Goal: Obtain resource: Download file/media

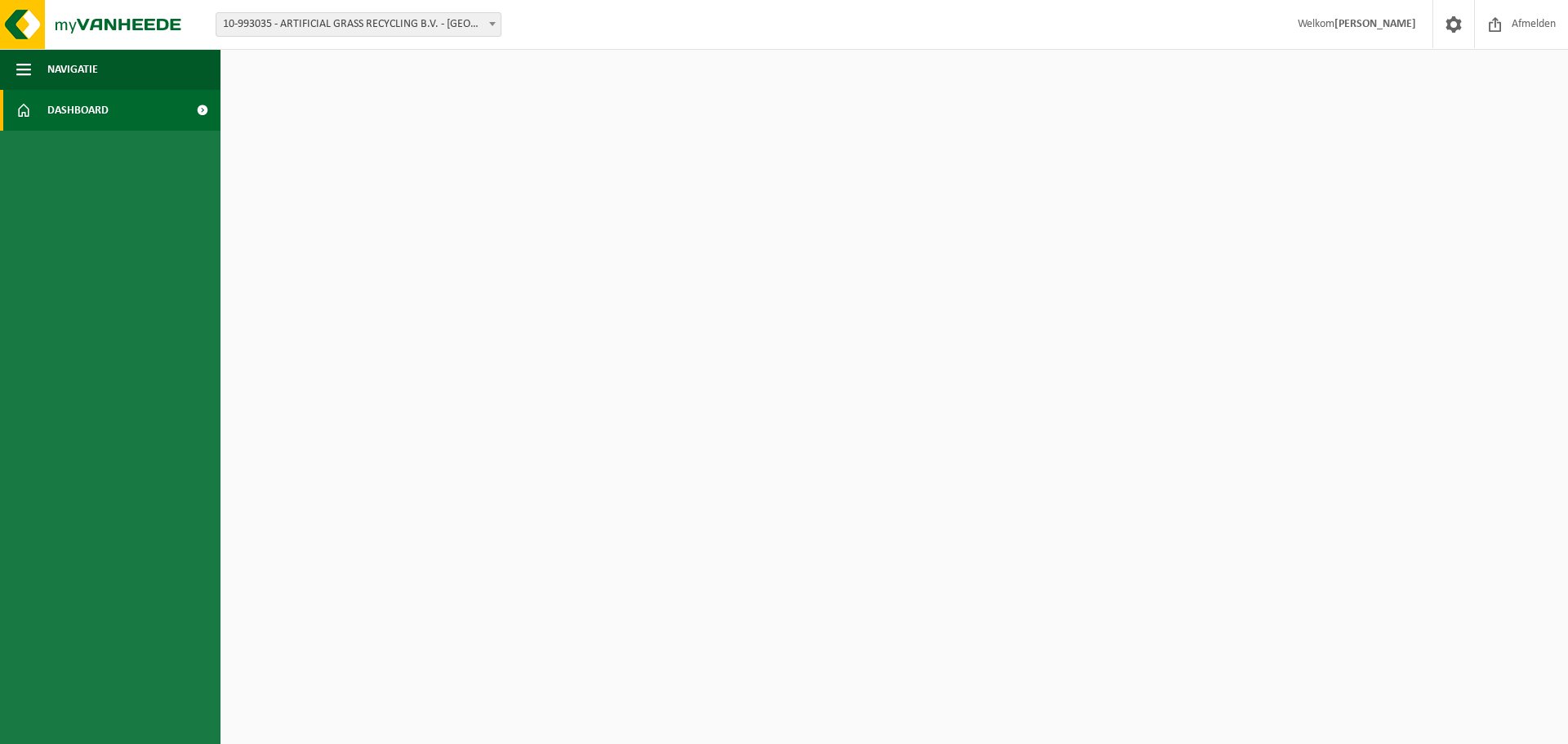
click at [97, 108] on span "Dashboard" at bounding box center [78, 110] width 62 height 41
click at [84, 62] on span "Navigatie" at bounding box center [72, 69] width 50 height 41
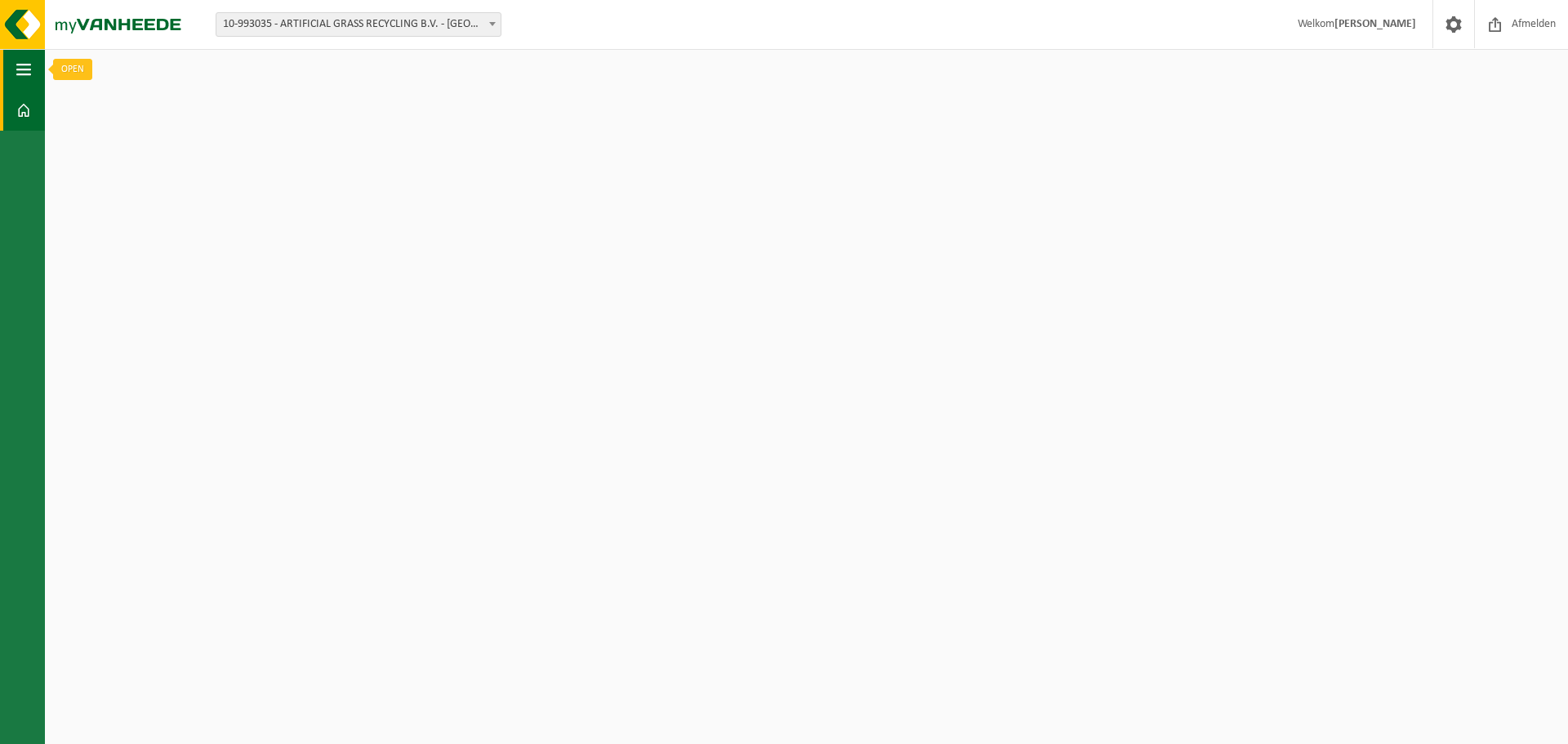
click at [26, 73] on span "button" at bounding box center [23, 69] width 14 height 41
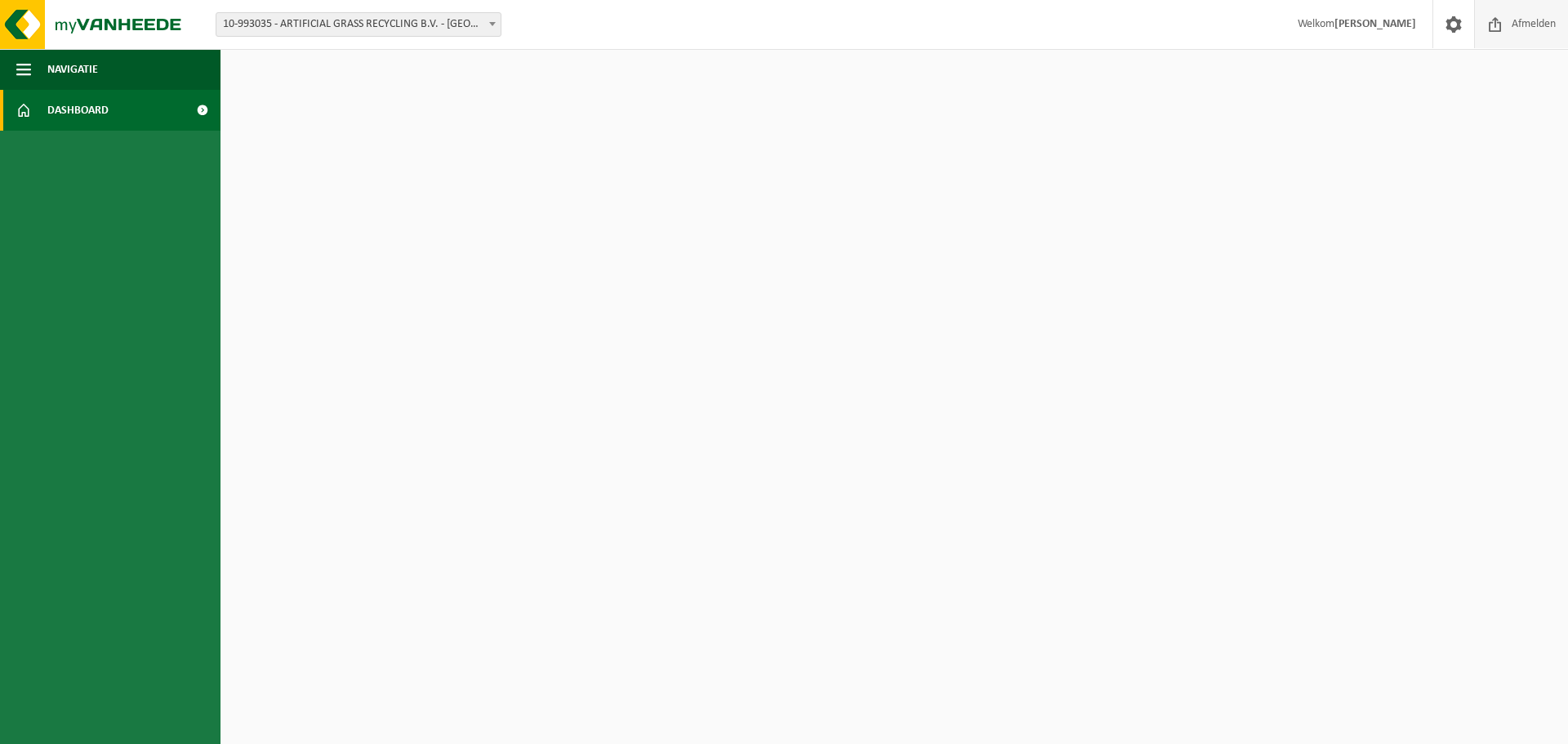
click at [1522, 14] on span "Afmelden" at bounding box center [1533, 24] width 52 height 48
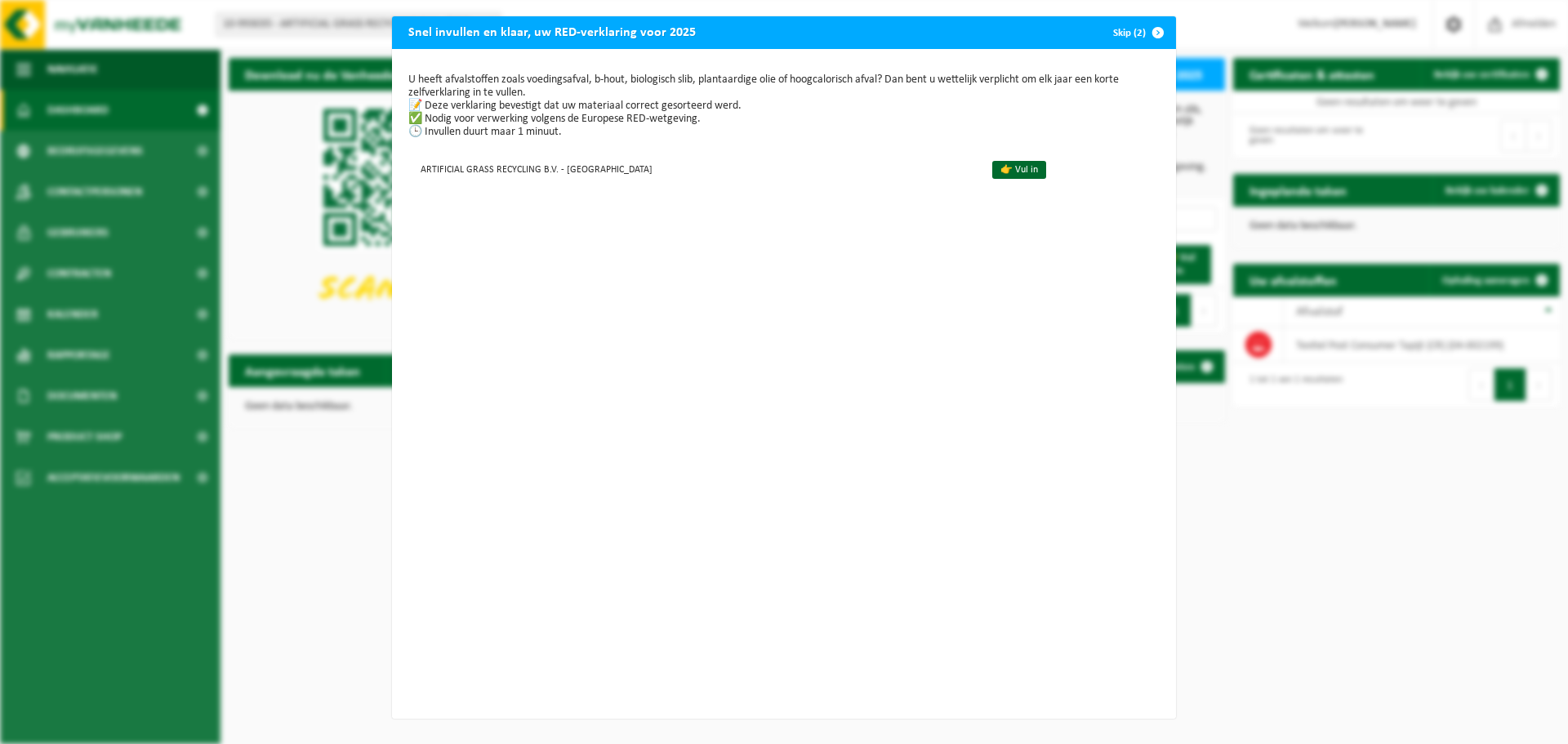
click at [1155, 32] on span "button" at bounding box center [1158, 32] width 32 height 32
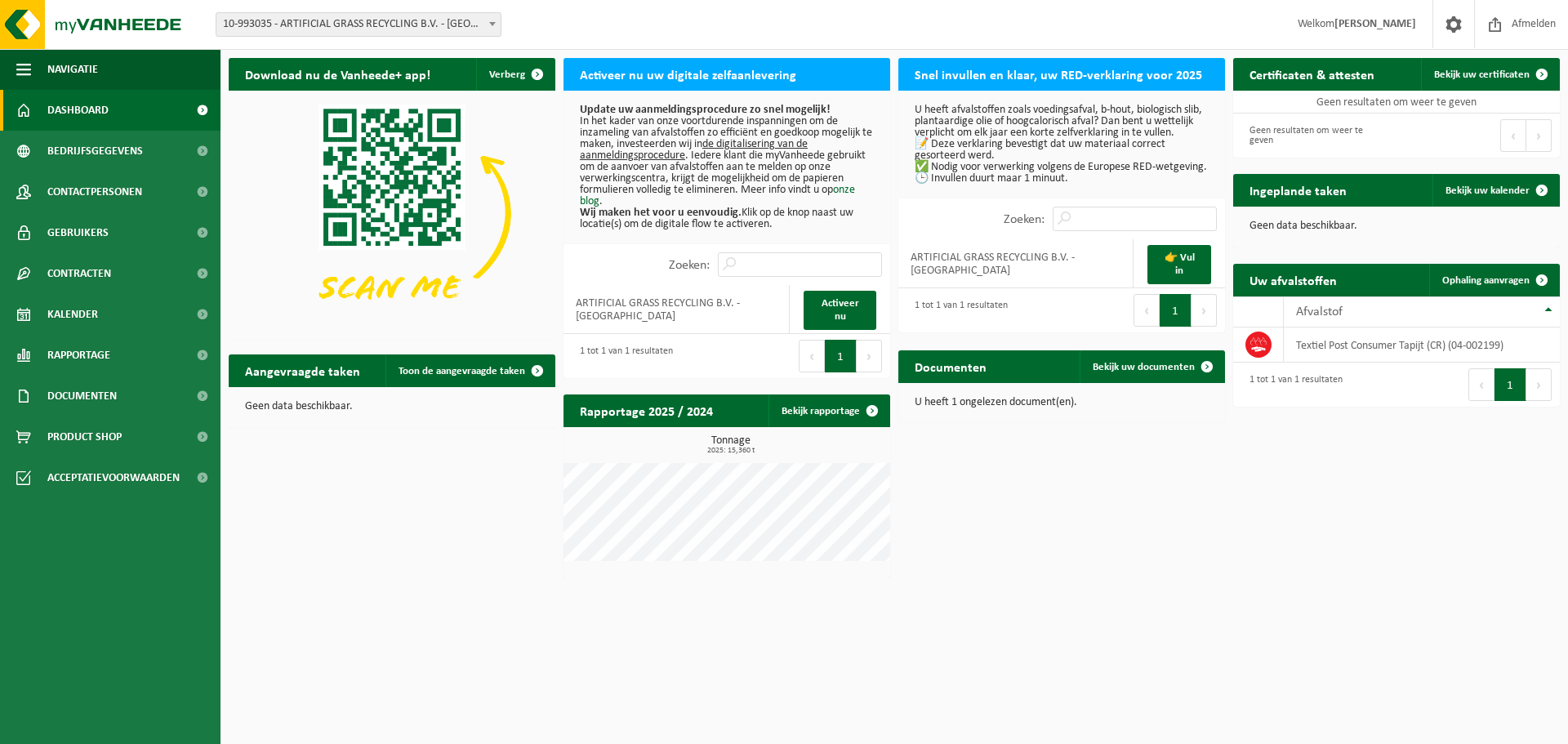
click at [980, 403] on p "U heeft 1 ongelezen document(en)." at bounding box center [1062, 402] width 294 height 11
click at [1203, 365] on span at bounding box center [1206, 366] width 32 height 32
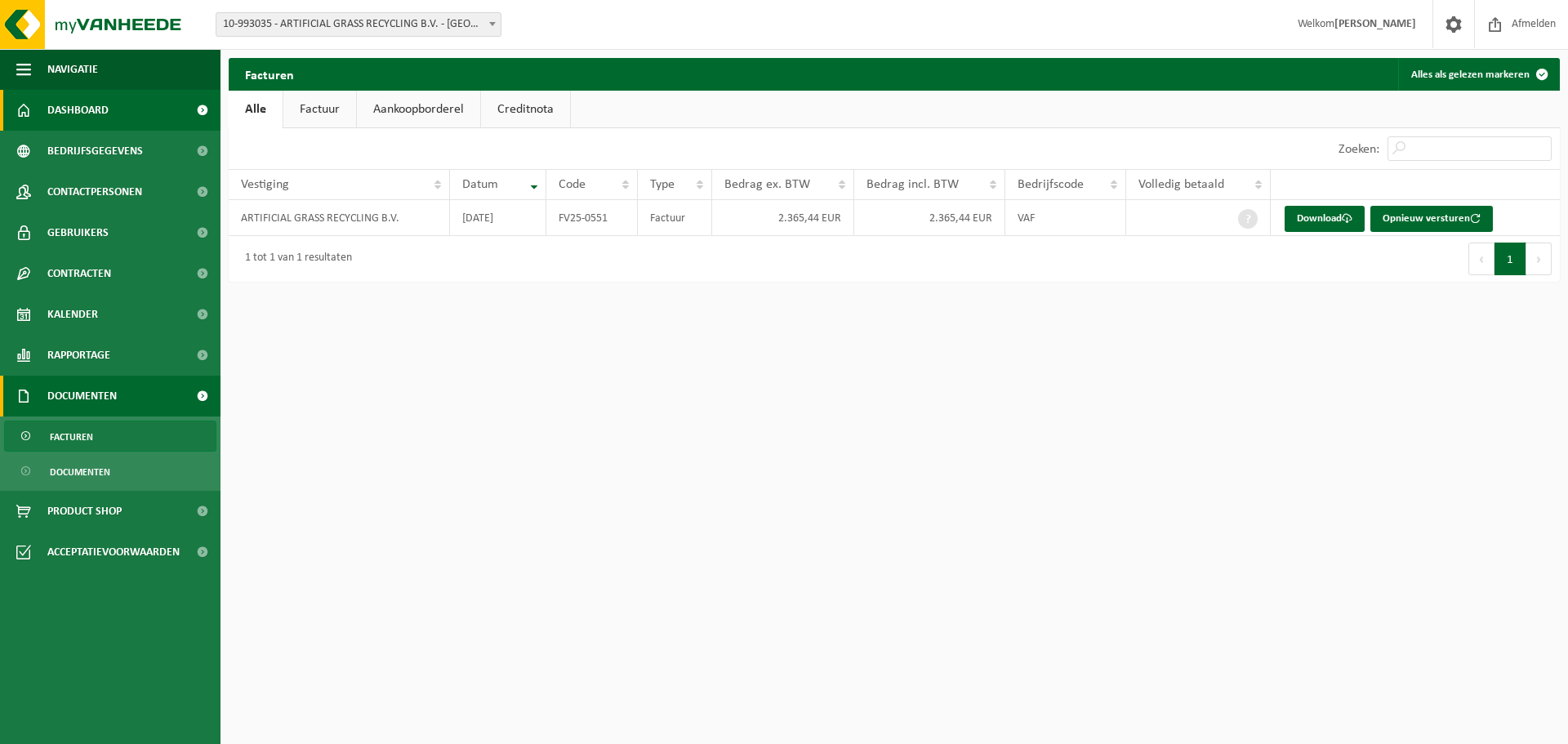
click at [55, 110] on span "Dashboard" at bounding box center [78, 110] width 62 height 41
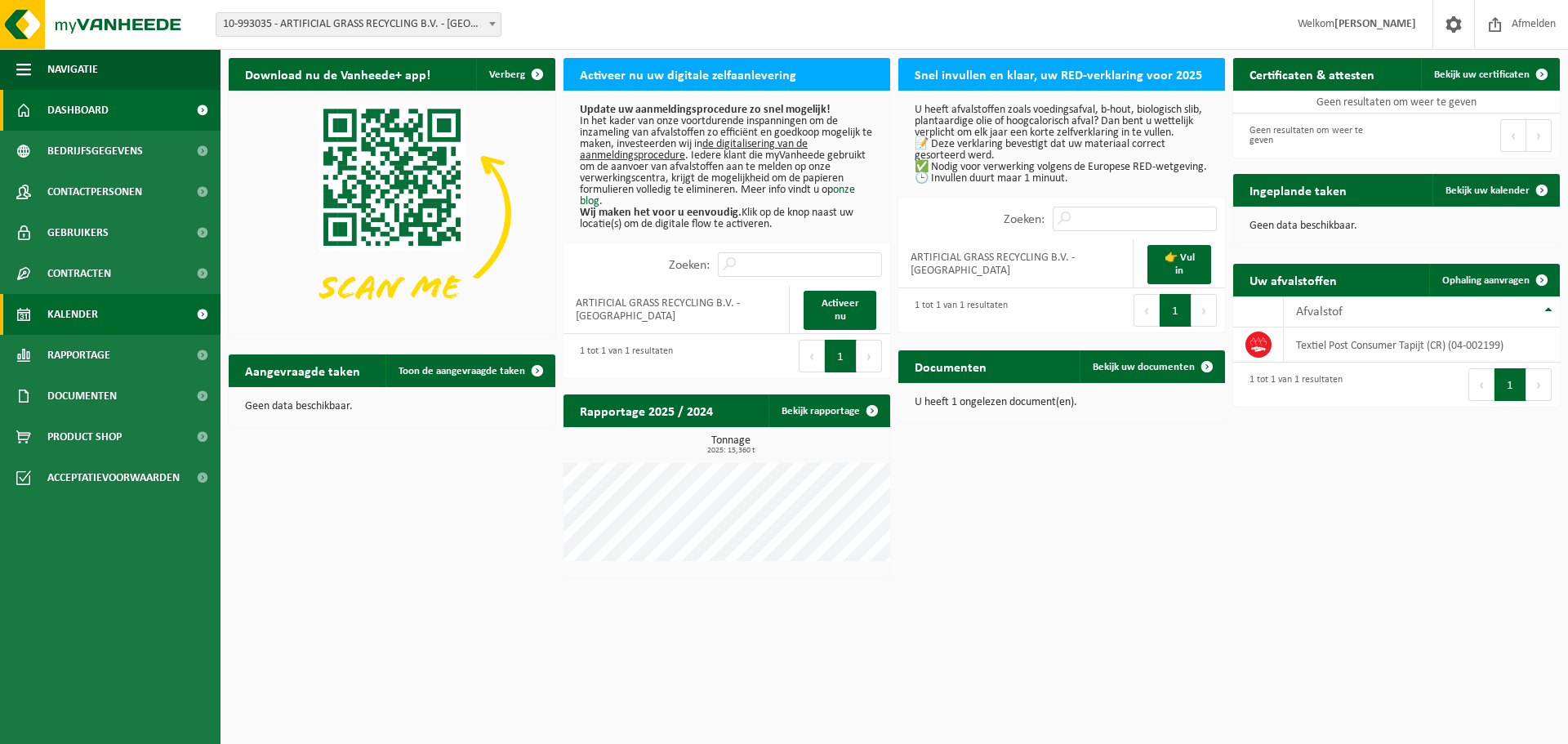
click at [90, 314] on span "Kalender" at bounding box center [72, 314] width 50 height 41
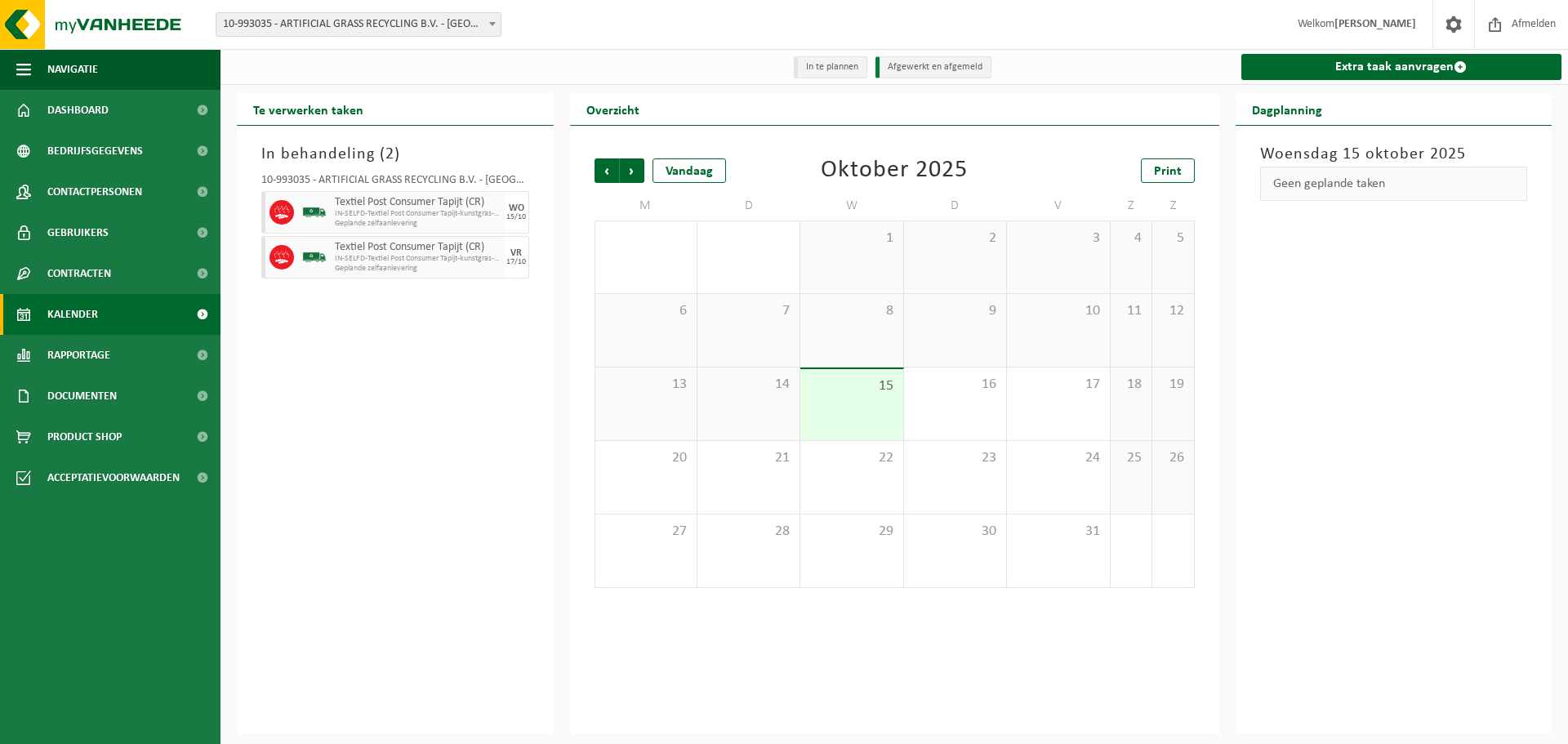
click at [386, 199] on span "Textiel Post Consumer Tapijt (CR)" at bounding box center [418, 202] width 166 height 13
click at [395, 214] on span "IN-SELFD-Textiel Post Consumer Tapijt-kunstgras-AGR" at bounding box center [418, 214] width 166 height 9
click at [339, 319] on div "In behandeling ( 2 ) 10-993035 - ARTIFICIAL GRASS RECYCLING B.V. - AMSTERDAM Te…" at bounding box center [395, 429] width 317 height 608
click at [99, 104] on span "Dashboard" at bounding box center [78, 110] width 62 height 41
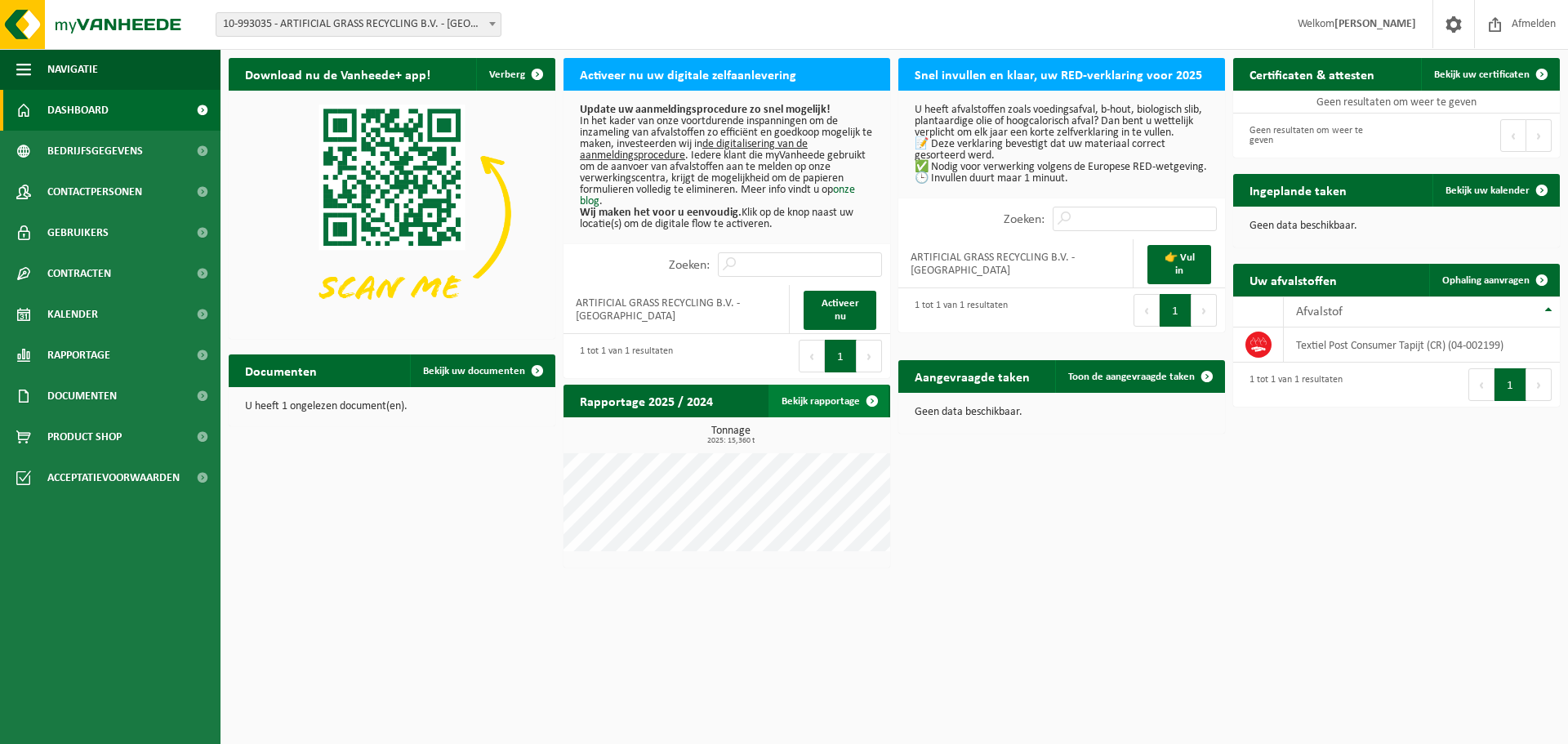
drag, startPoint x: 874, startPoint y: 406, endPoint x: 857, endPoint y: 412, distance: 18.0
click at [874, 406] on span at bounding box center [872, 400] width 32 height 32
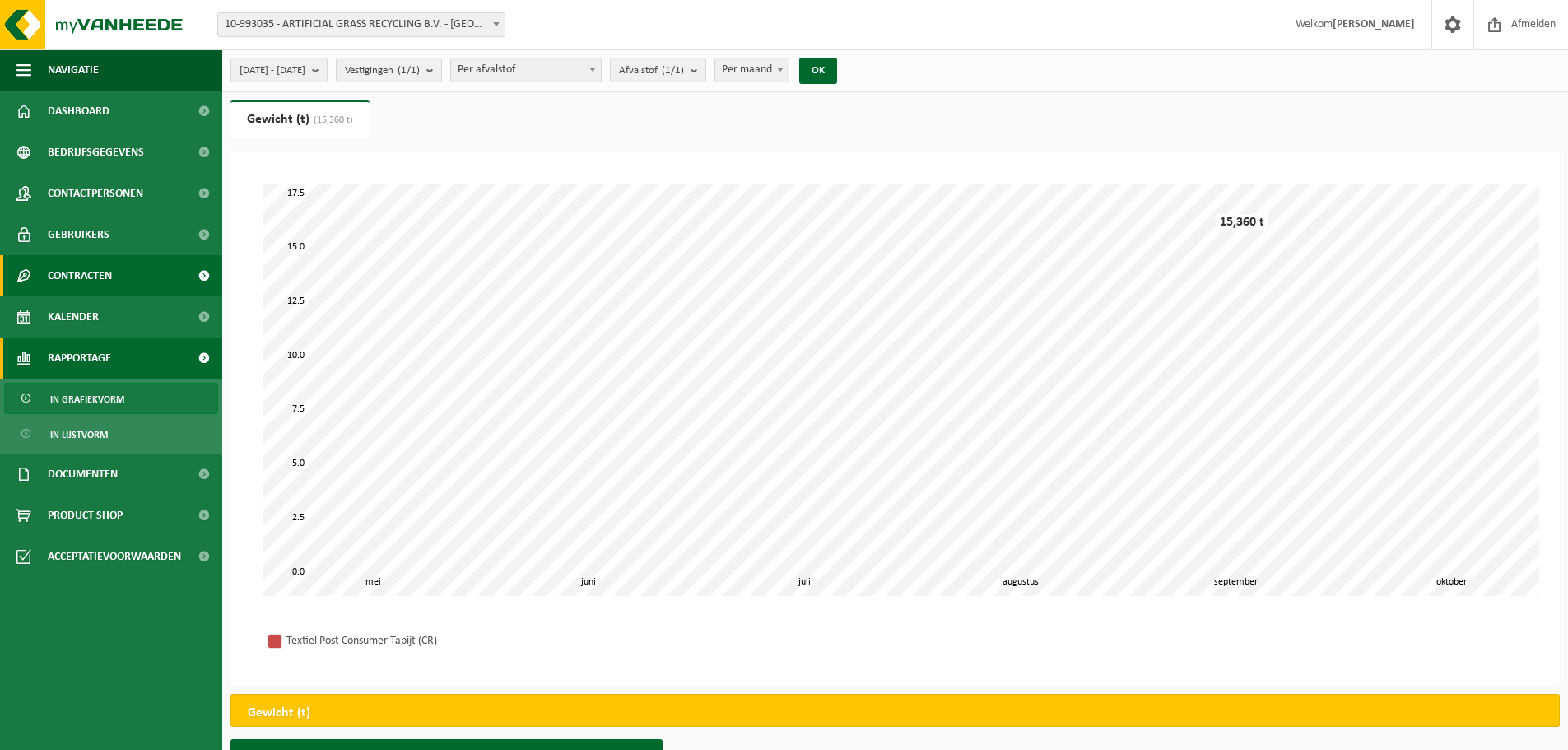
click at [88, 279] on span "Contracten" at bounding box center [79, 276] width 64 height 41
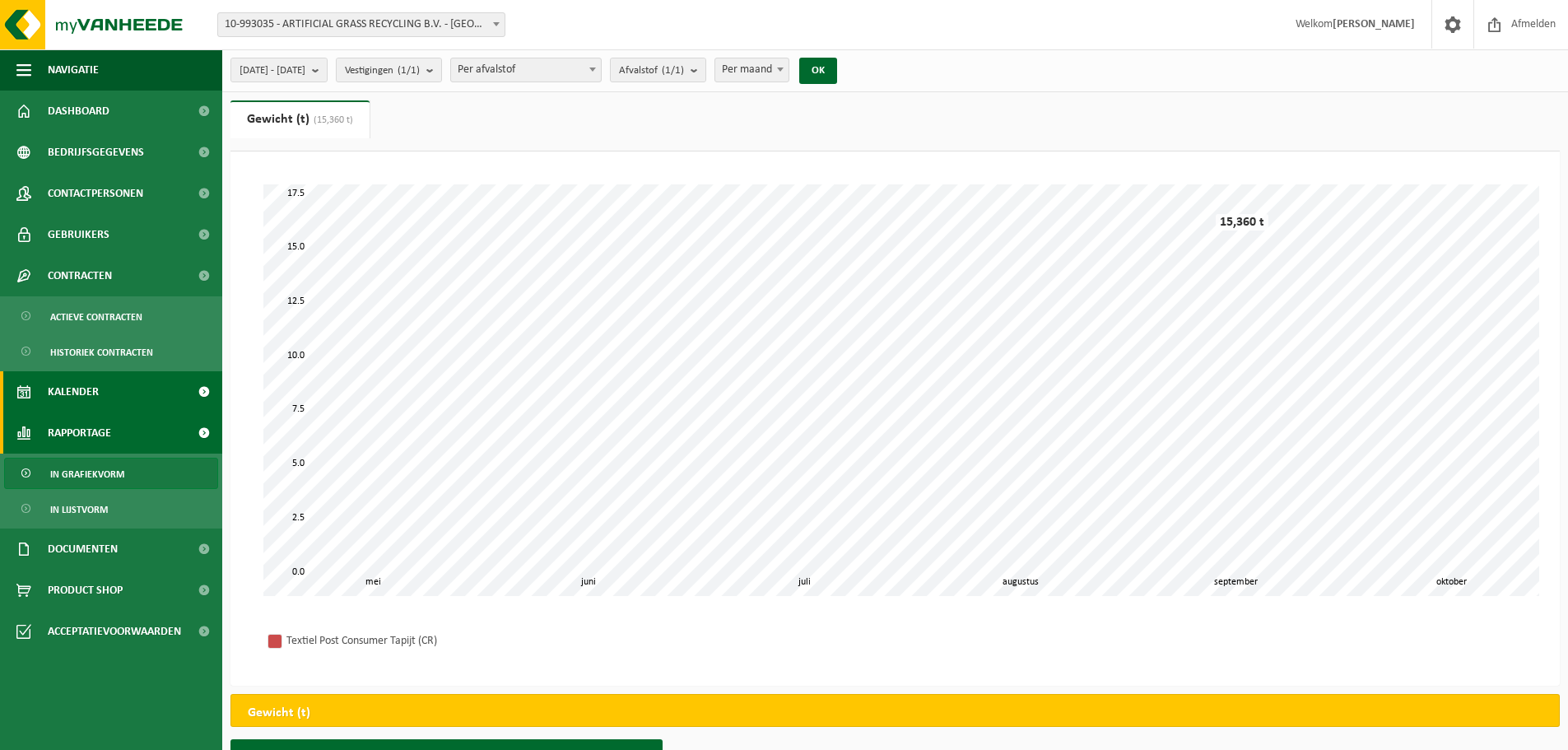
click at [87, 398] on span "Kalender" at bounding box center [73, 391] width 51 height 41
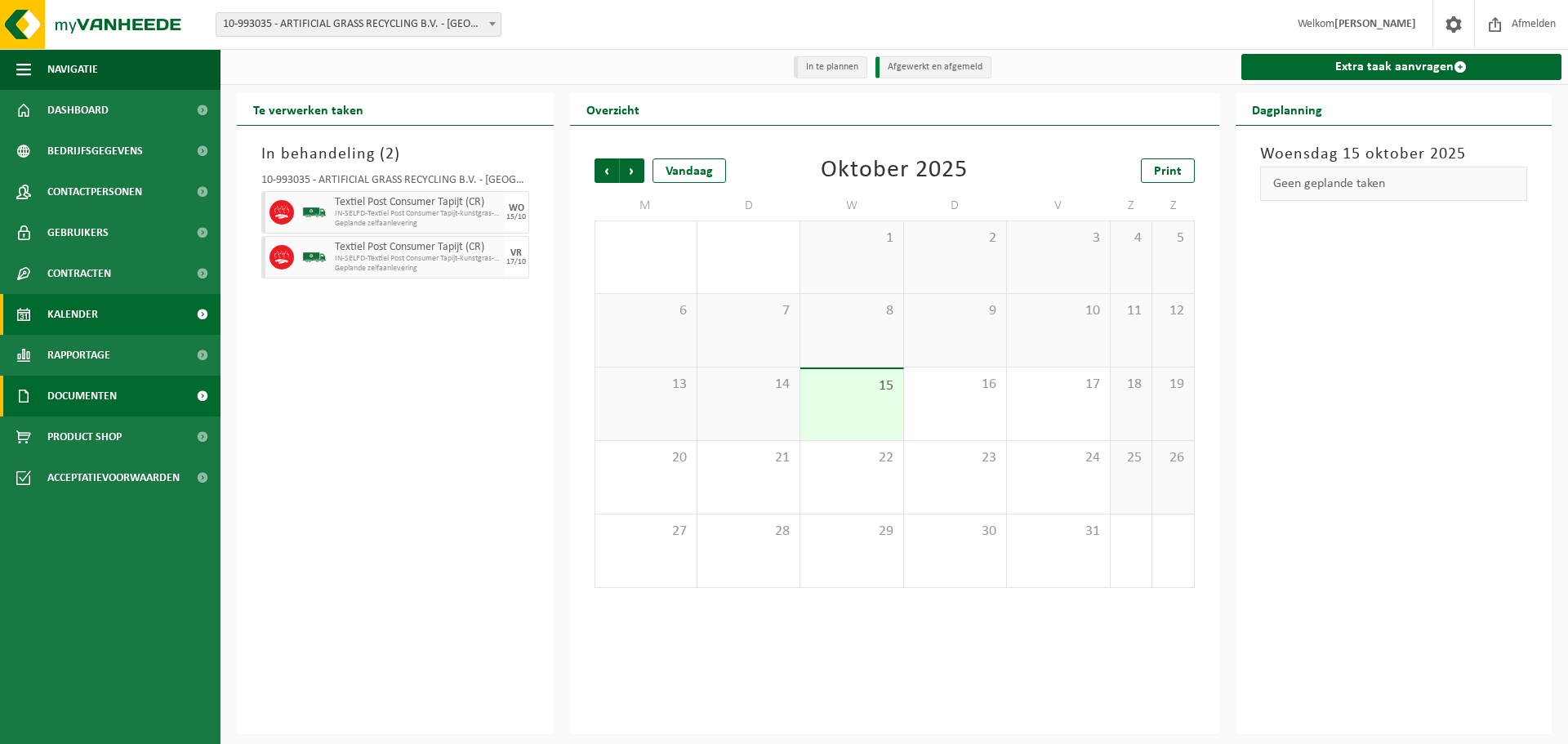
click at [208, 397] on span at bounding box center [202, 396] width 37 height 41
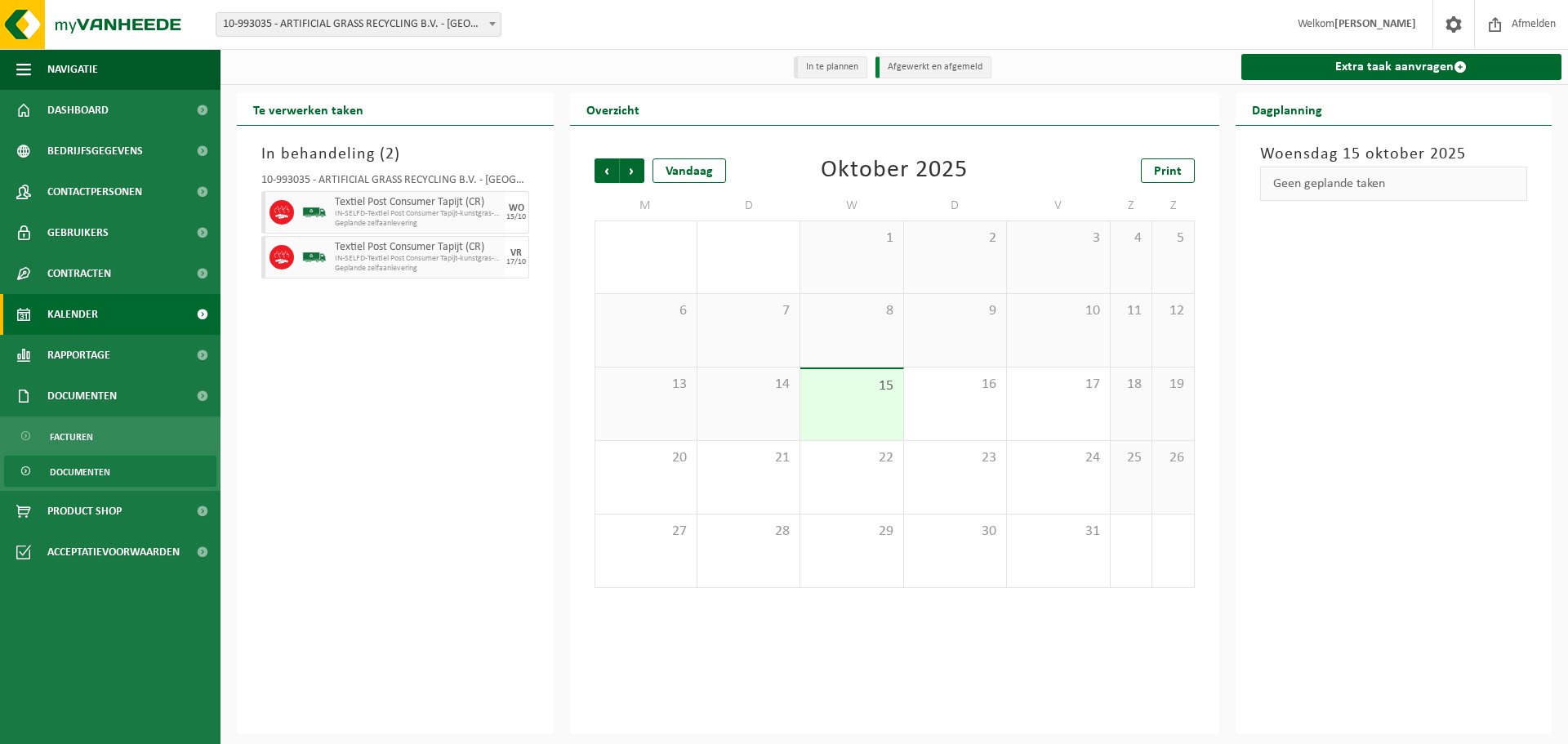
click at [111, 472] on link "Documenten" at bounding box center [110, 471] width 213 height 31
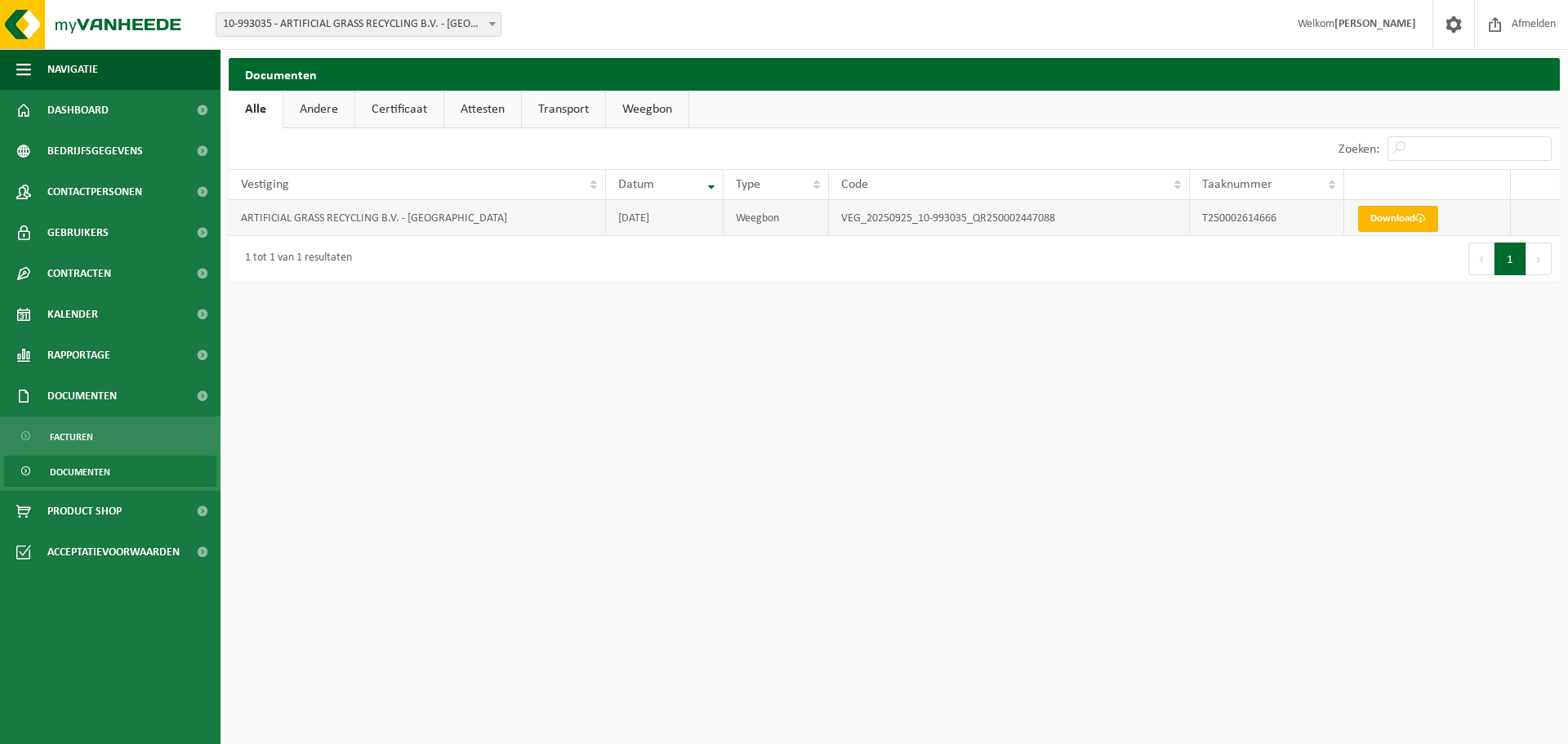
click at [1402, 221] on link "Download" at bounding box center [1398, 219] width 80 height 27
click at [305, 102] on link "Andere" at bounding box center [319, 109] width 71 height 38
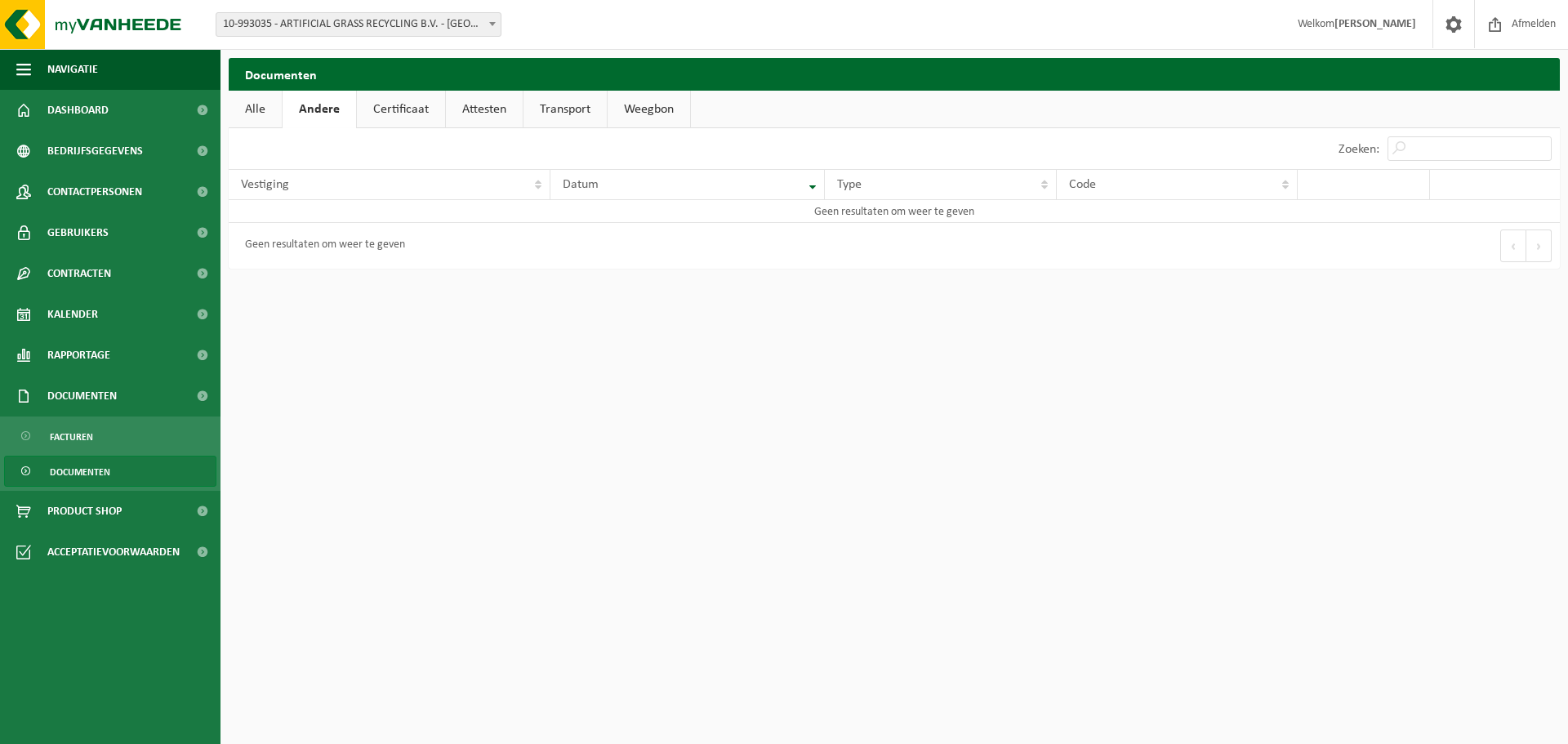
click at [394, 108] on link "Certificaat" at bounding box center [401, 109] width 88 height 38
click at [476, 114] on link "Attesten" at bounding box center [482, 109] width 77 height 38
click at [558, 115] on link "Transport" at bounding box center [566, 109] width 84 height 38
click at [641, 108] on link "Weegbon" at bounding box center [649, 109] width 83 height 38
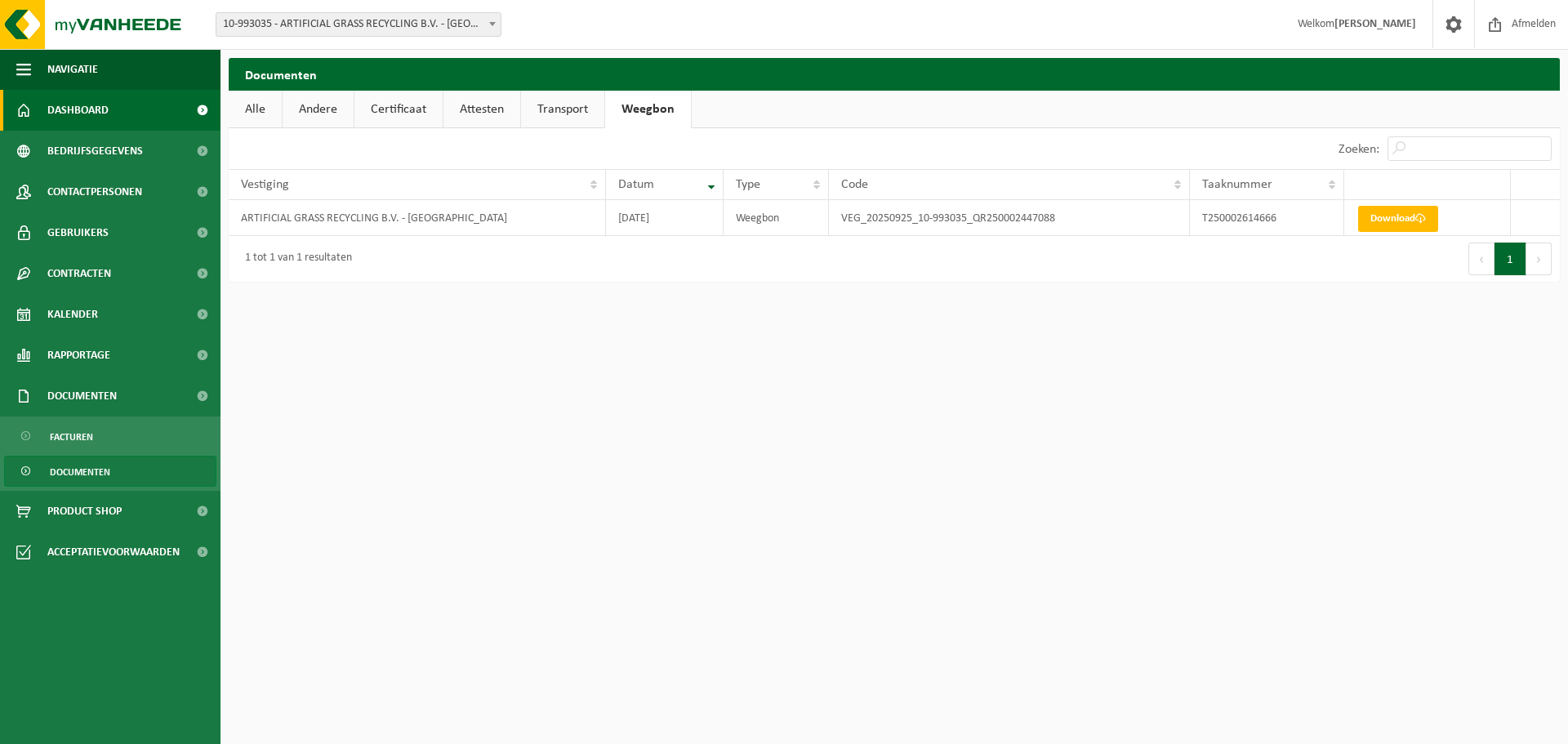
click at [84, 114] on span "Dashboard" at bounding box center [78, 110] width 62 height 41
